Goal: Information Seeking & Learning: Learn about a topic

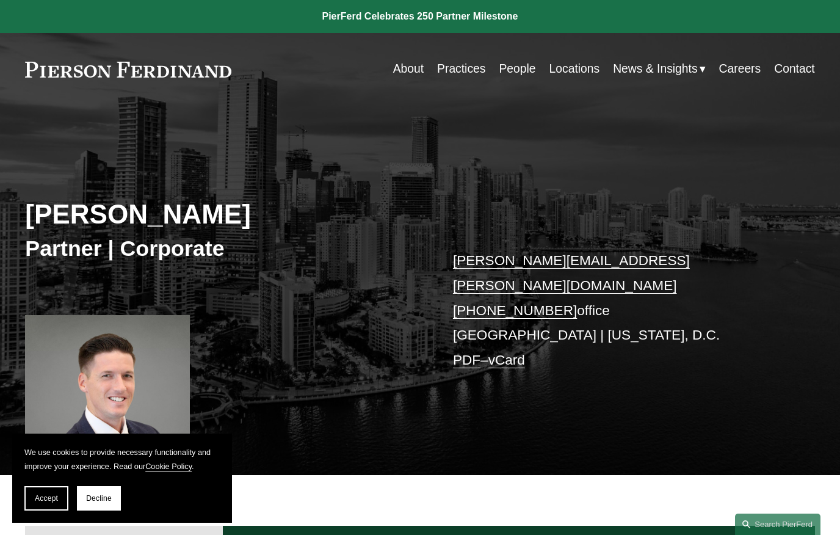
click at [143, 383] on div at bounding box center [107, 408] width 164 height 187
click at [145, 391] on div at bounding box center [107, 408] width 164 height 187
click at [465, 72] on link "Practices" at bounding box center [461, 69] width 48 height 24
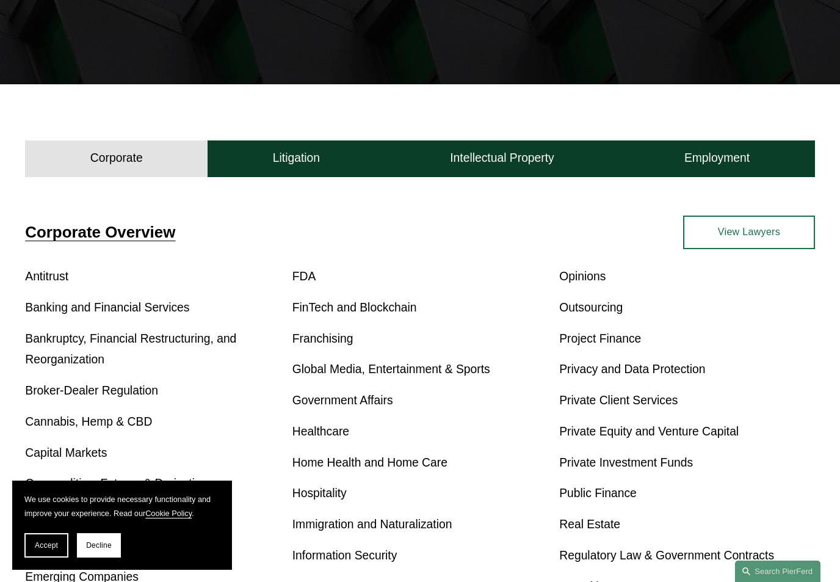
scroll to position [249, 0]
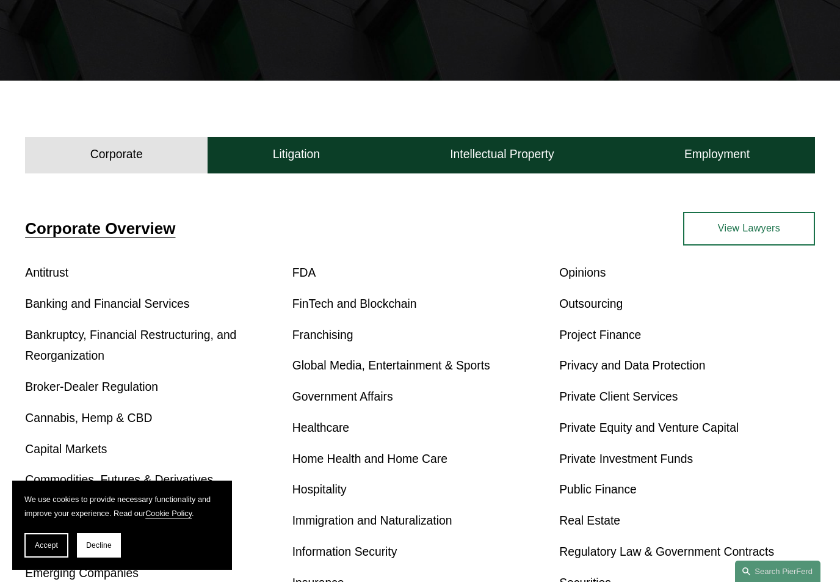
click at [400, 318] on div "Antitrust Banking and Financial Services Bankruptcy, Financial Restructuring, a…" at bounding box center [419, 506] width 789 height 486
click at [369, 305] on link "FinTech and Blockchain" at bounding box center [354, 303] width 125 height 13
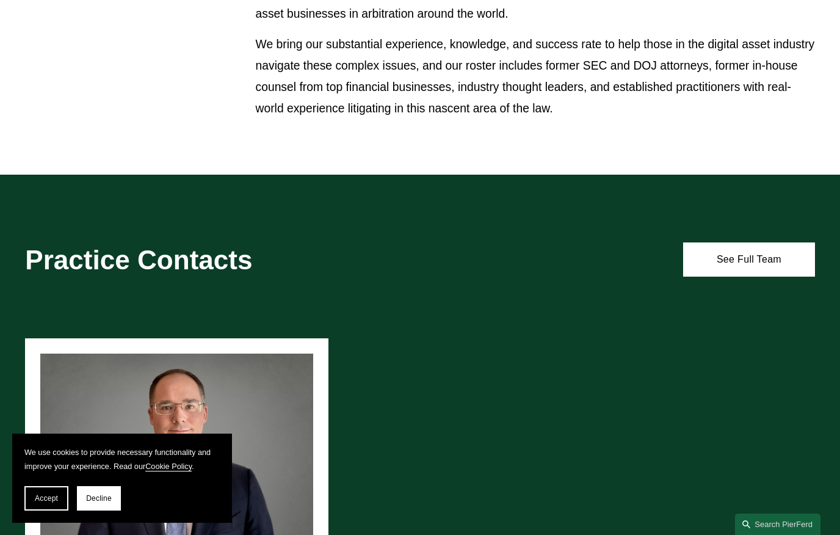
scroll to position [533, 0]
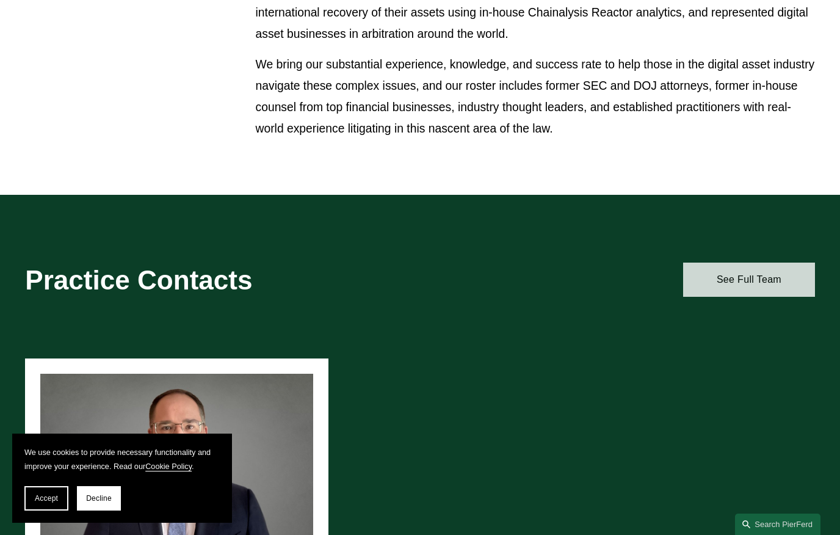
click at [768, 274] on link "See Full Team" at bounding box center [749, 280] width 132 height 34
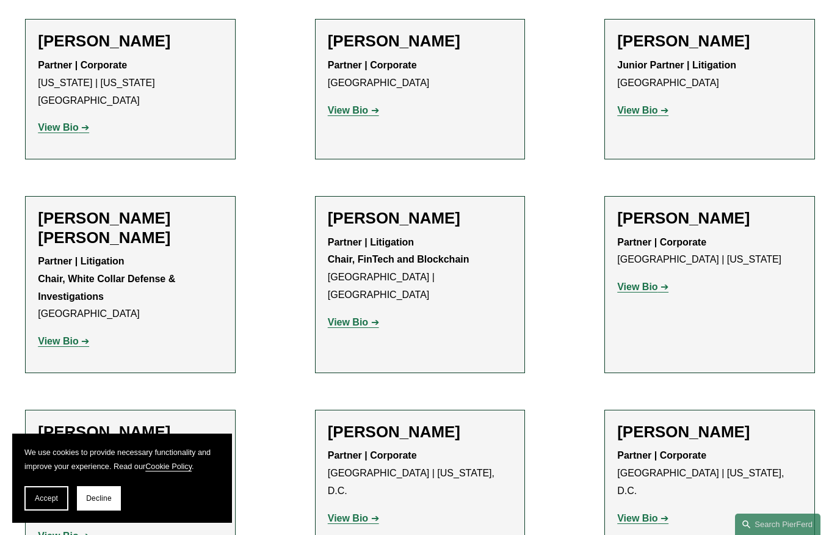
scroll to position [1184, 0]
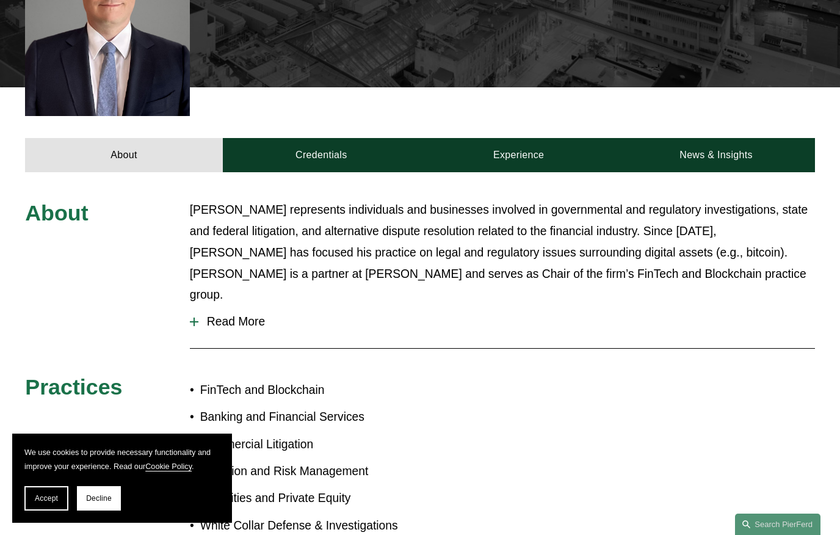
scroll to position [408, 0]
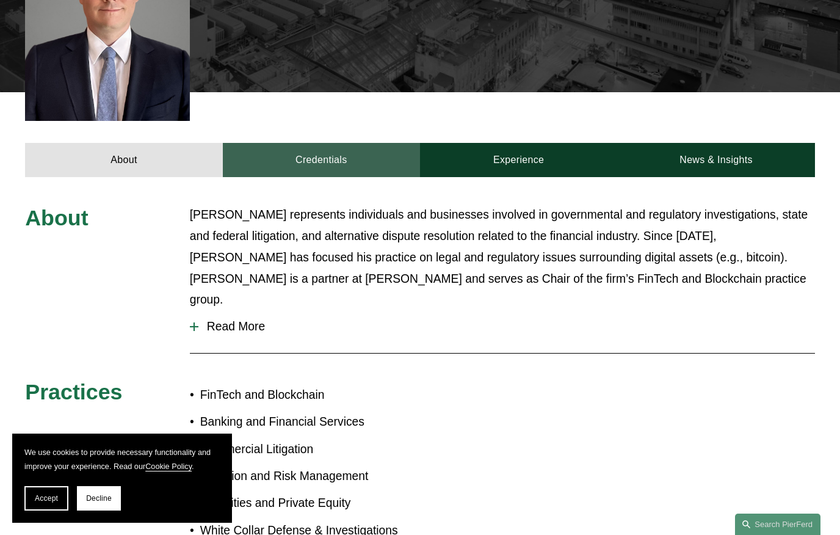
click at [343, 143] on link "Credentials" at bounding box center [321, 160] width 197 height 34
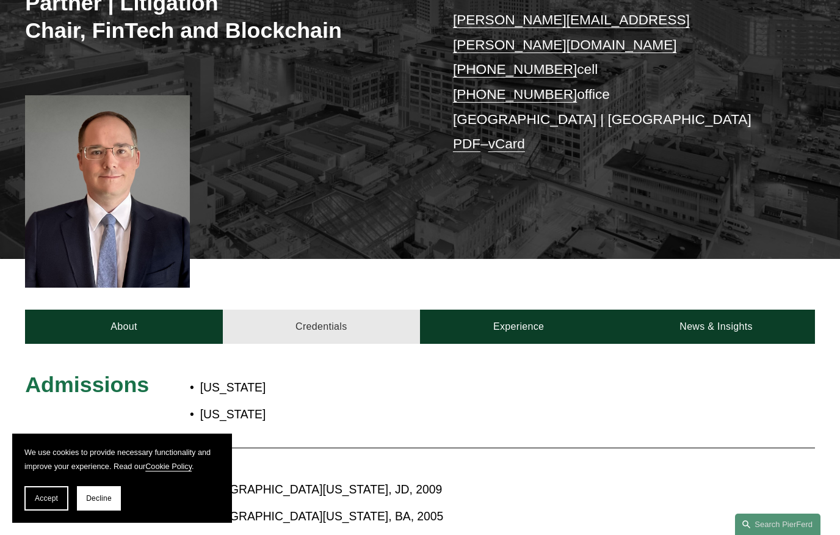
scroll to position [196, 0]
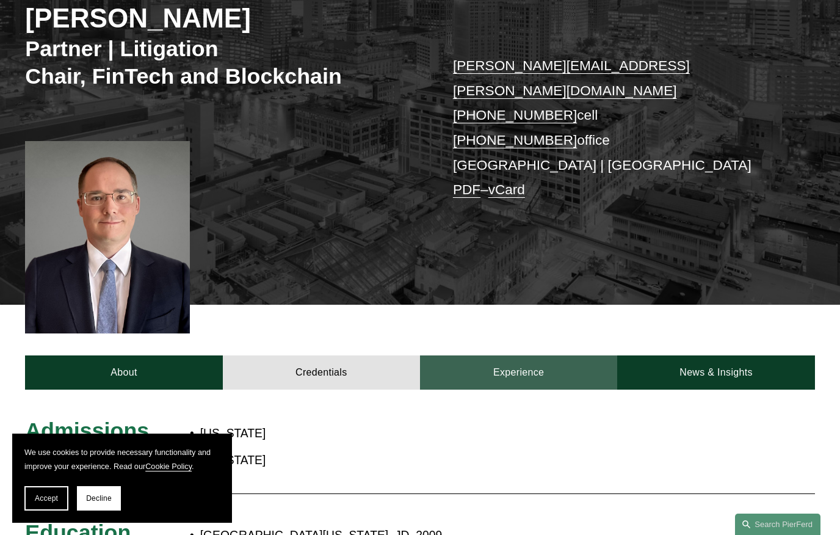
click at [578, 355] on link "Experience" at bounding box center [518, 372] width 197 height 34
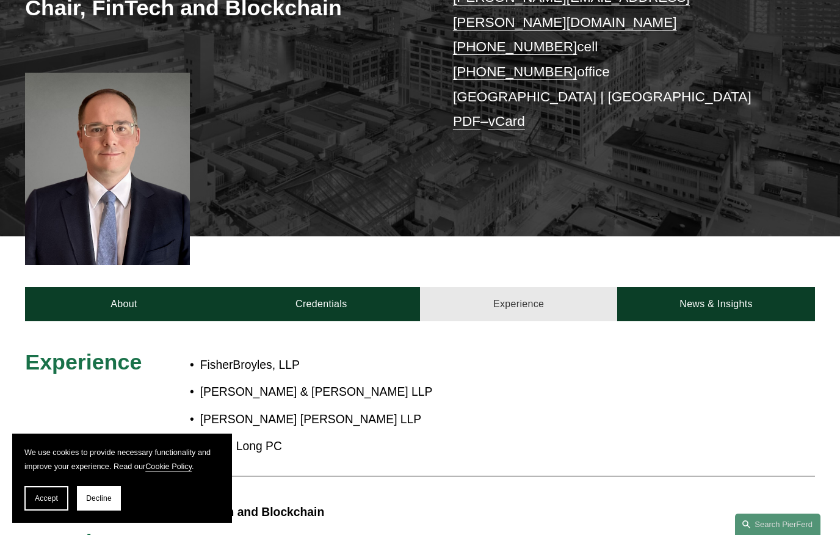
scroll to position [264, 0]
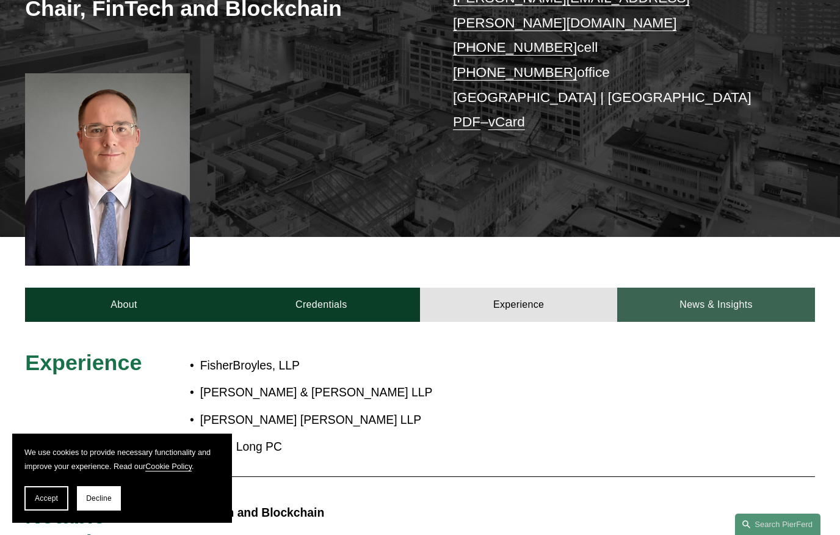
click at [751, 288] on link "News & Insights" at bounding box center [715, 305] width 197 height 34
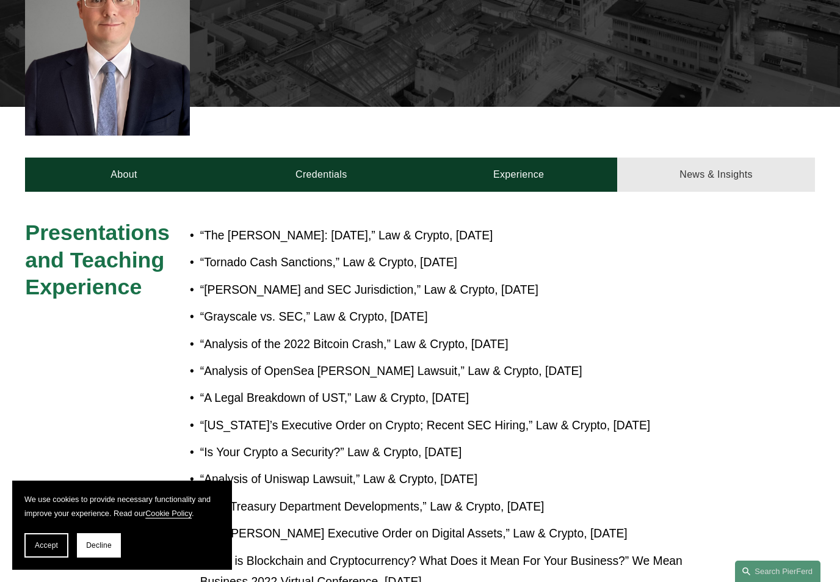
scroll to position [396, 0]
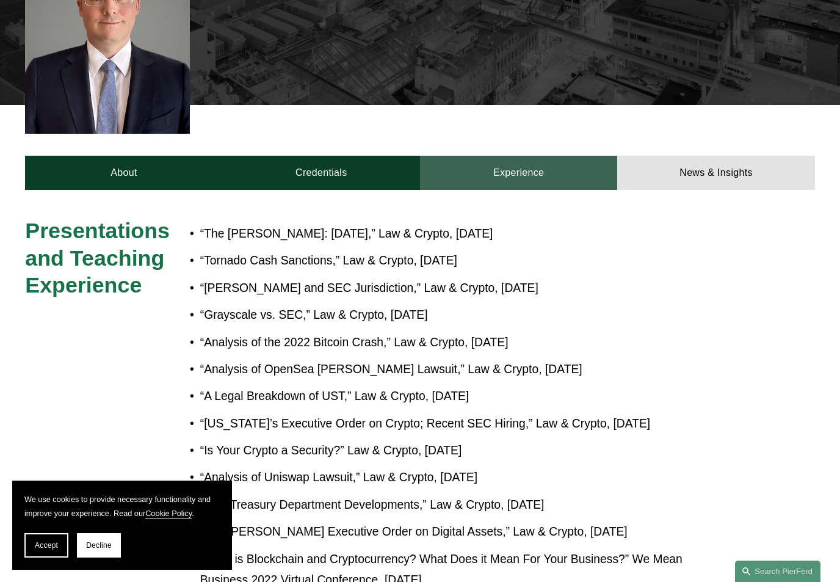
click at [554, 156] on link "Experience" at bounding box center [518, 173] width 197 height 34
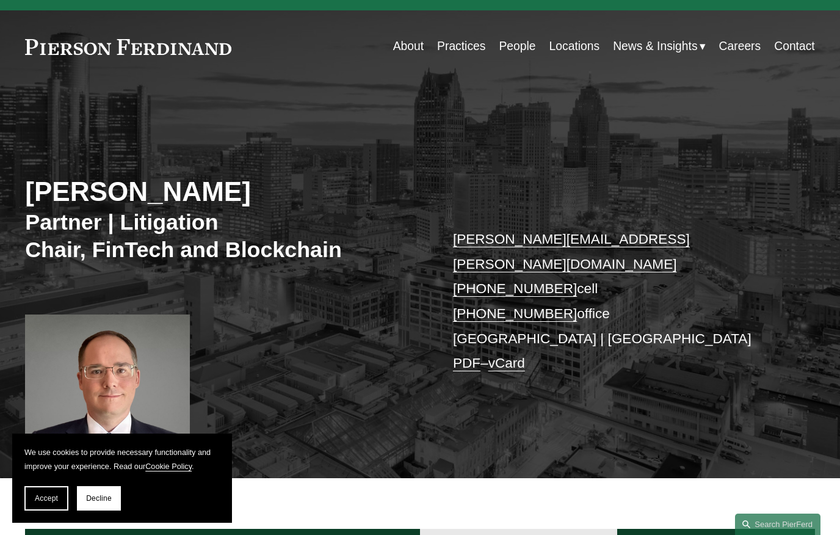
scroll to position [0, 0]
